Goal: Understand process/instructions

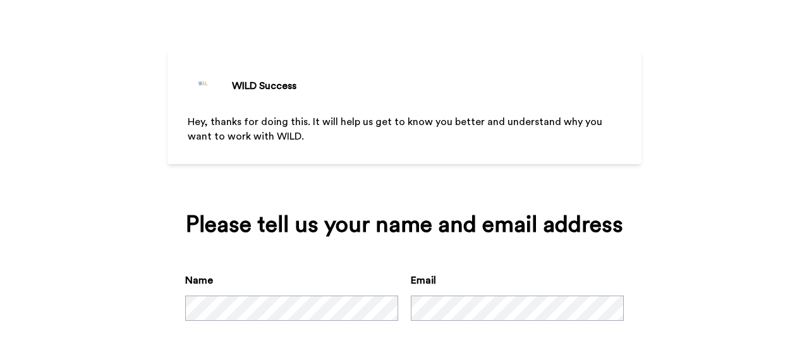
scroll to position [93, 0]
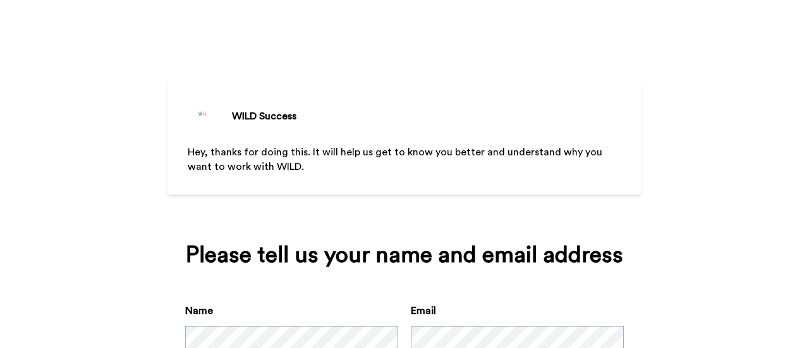
scroll to position [93, 0]
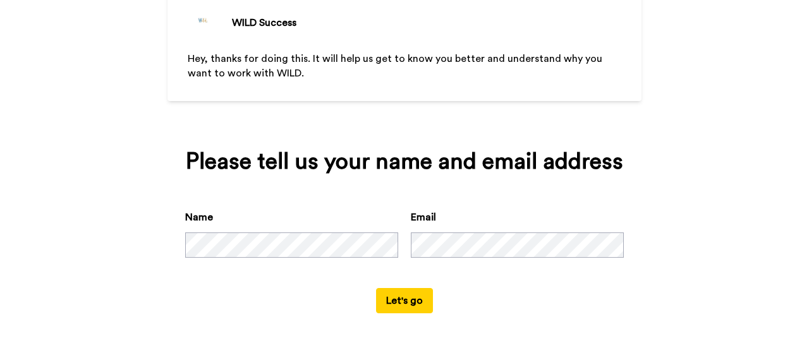
click at [414, 304] on button "Let's go" at bounding box center [404, 300] width 57 height 25
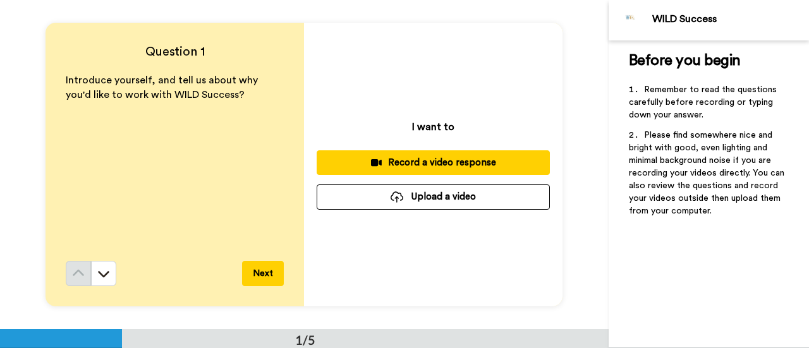
click at [277, 276] on button "Next" at bounding box center [263, 273] width 42 height 25
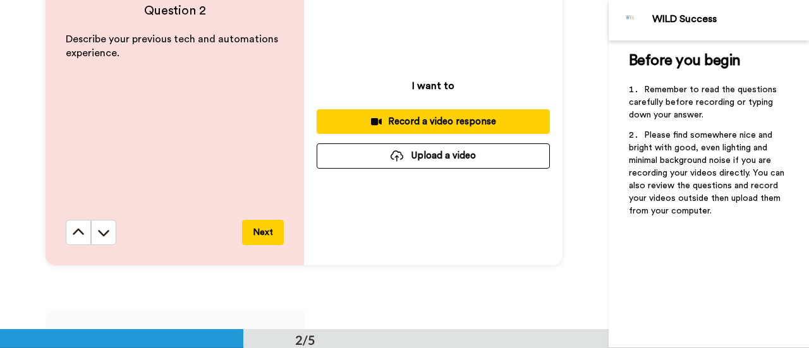
scroll to position [374, 0]
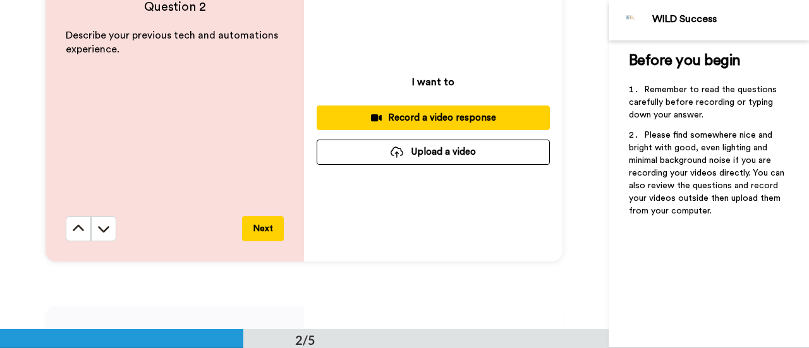
click at [250, 229] on button "Next" at bounding box center [263, 228] width 42 height 25
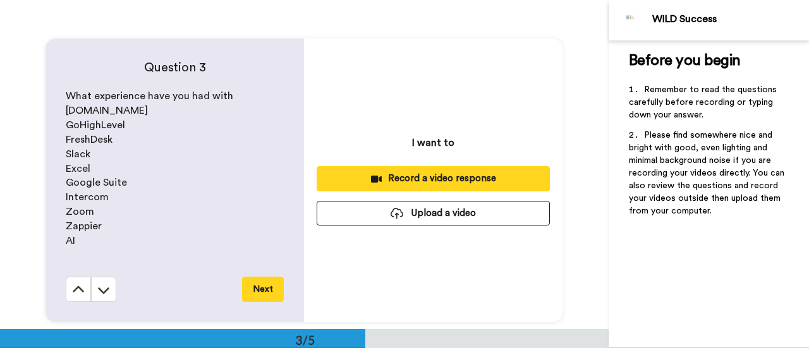
scroll to position [659, 0]
